Goal: Navigation & Orientation: Find specific page/section

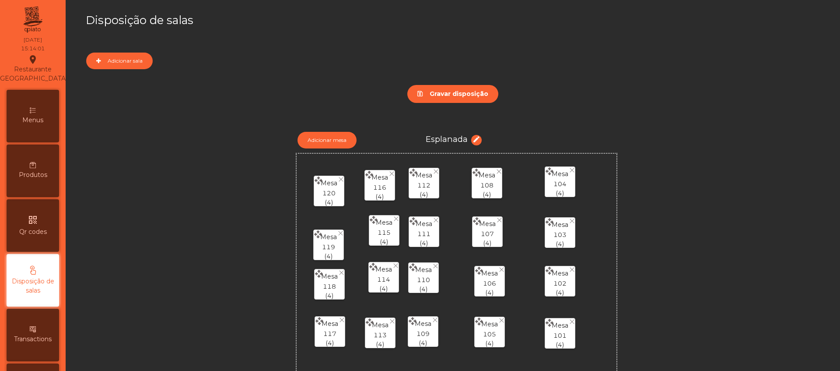
click at [32, 217] on div "qr_code Qr codes" at bounding box center [33, 225] width 53 height 53
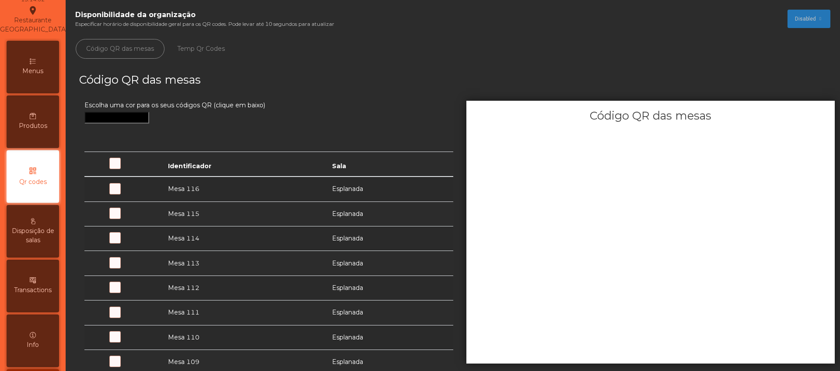
scroll to position [49, 0]
click at [131, 193] on span at bounding box center [131, 193] width 0 height 0
click at [112, 170] on div at bounding box center [124, 165] width 68 height 9
click at [105, 168] on span at bounding box center [105, 168] width 0 height 0
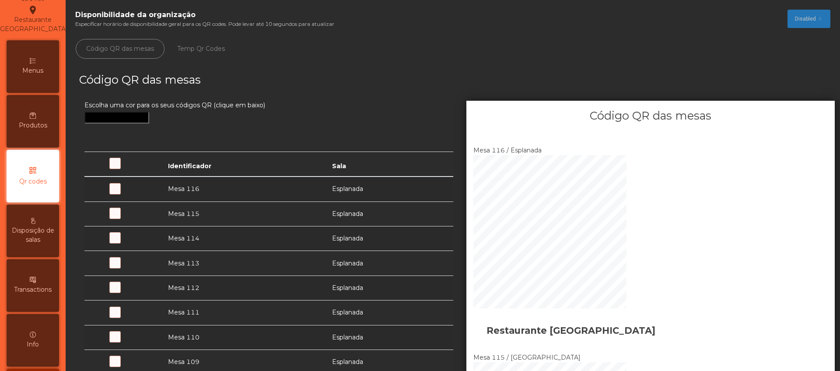
click at [105, 168] on span at bounding box center [105, 168] width 0 height 0
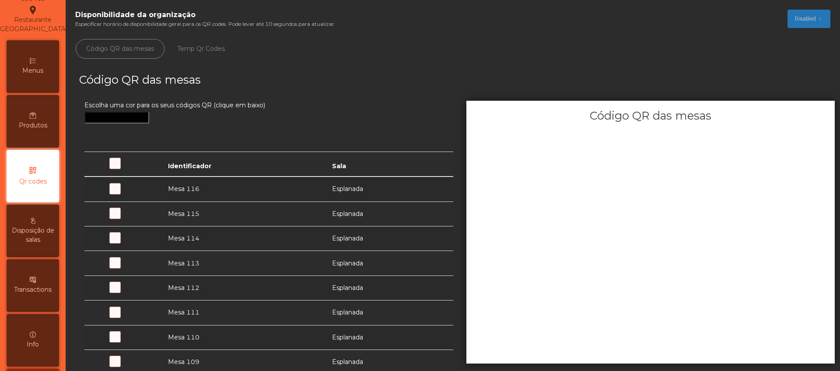
click at [49, 121] on div "Produtos" at bounding box center [33, 121] width 53 height 53
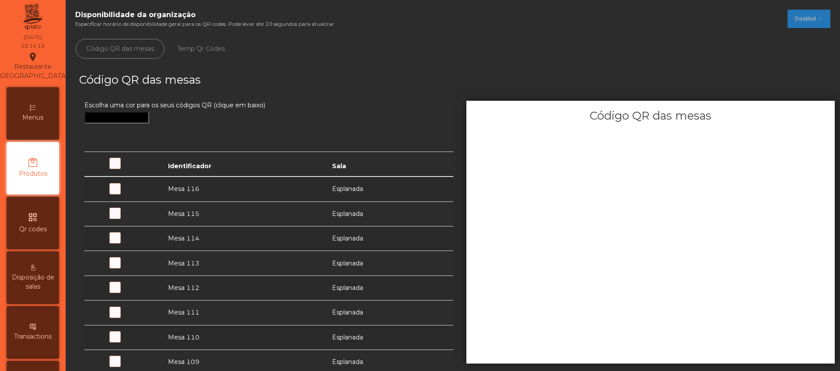
scroll to position [0, 0]
